Goal: Task Accomplishment & Management: Complete application form

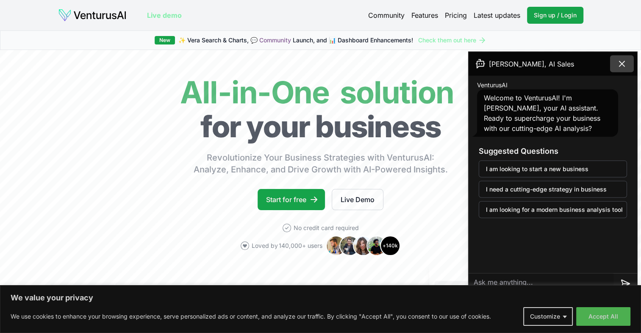
click at [619, 64] on icon at bounding box center [622, 64] width 10 height 10
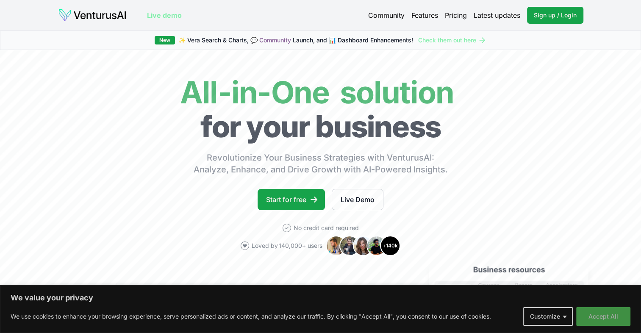
click at [607, 321] on button "Accept All" at bounding box center [603, 316] width 54 height 19
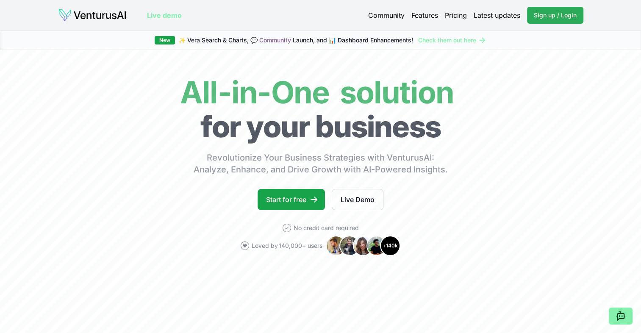
click at [559, 19] on link "Sign up / Login Login" at bounding box center [555, 15] width 56 height 17
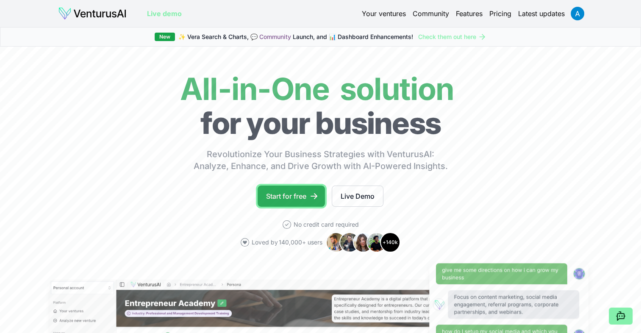
click at [304, 196] on link "Start for free" at bounding box center [290, 195] width 67 height 21
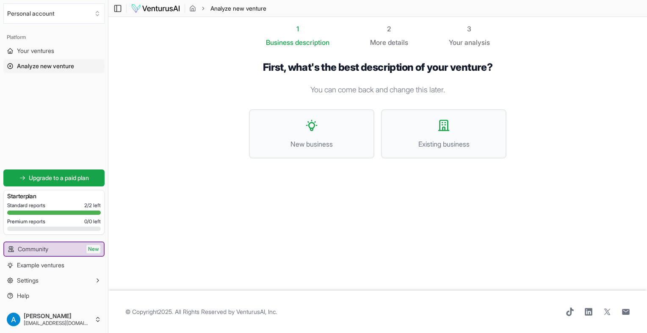
drag, startPoint x: 544, startPoint y: 0, endPoint x: 412, endPoint y: 231, distance: 265.8
click at [412, 231] on div "1 Business description 2 More details 3 Your analysis First, what's the best de…" at bounding box center [377, 154] width 285 height 260
click at [349, 143] on span "New business" at bounding box center [311, 144] width 107 height 10
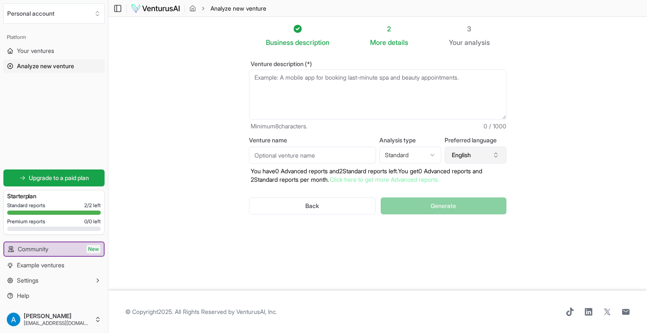
click at [464, 155] on button "English" at bounding box center [476, 155] width 62 height 17
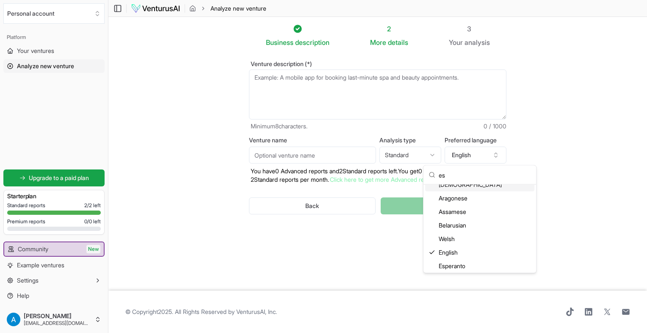
type input "e"
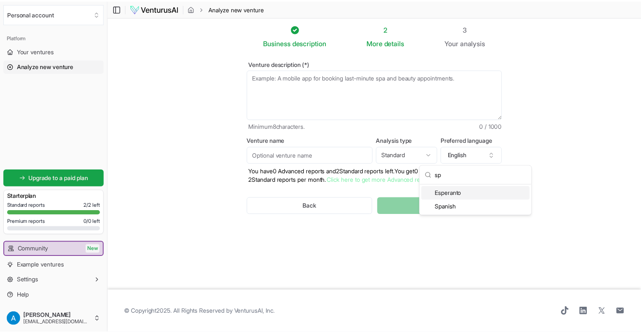
scroll to position [0, 0]
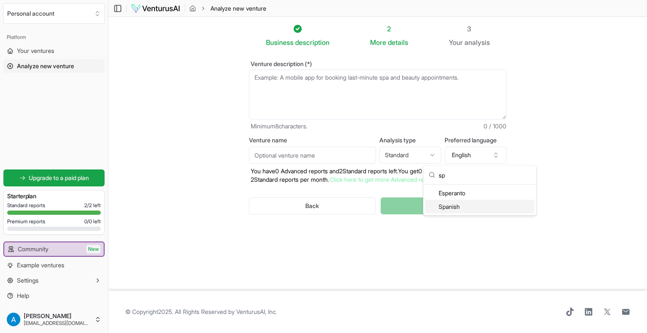
type input "sp"
click at [451, 208] on div "Spanish" at bounding box center [479, 207] width 109 height 14
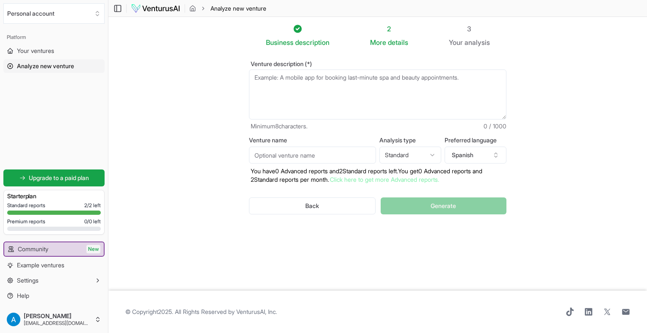
click at [411, 155] on html "We value your privacy We use cookies to enhance your browsing experience, serve…" at bounding box center [323, 166] width 647 height 333
select select "advanced"
click at [365, 149] on input "Venture name" at bounding box center [312, 155] width 127 height 17
click at [342, 91] on textarea "Venture description (*)" at bounding box center [377, 94] width 257 height 50
click at [66, 178] on span "Upgrade to a paid plan" at bounding box center [59, 178] width 60 height 8
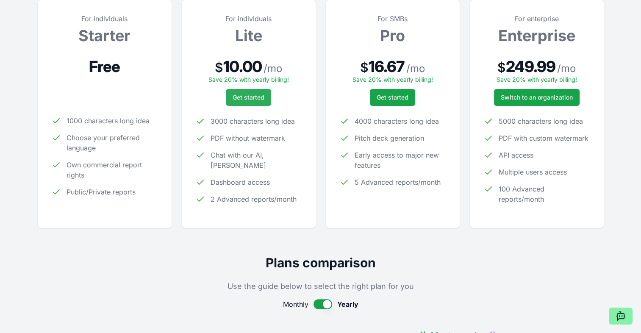
scroll to position [169, 0]
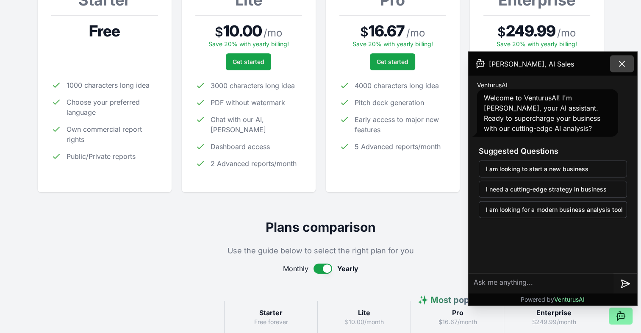
click at [620, 63] on icon at bounding box center [621, 63] width 5 height 5
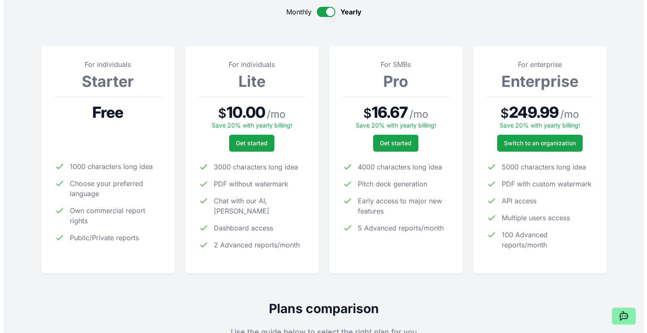
scroll to position [0, 0]
